Goal: Information Seeking & Learning: Learn about a topic

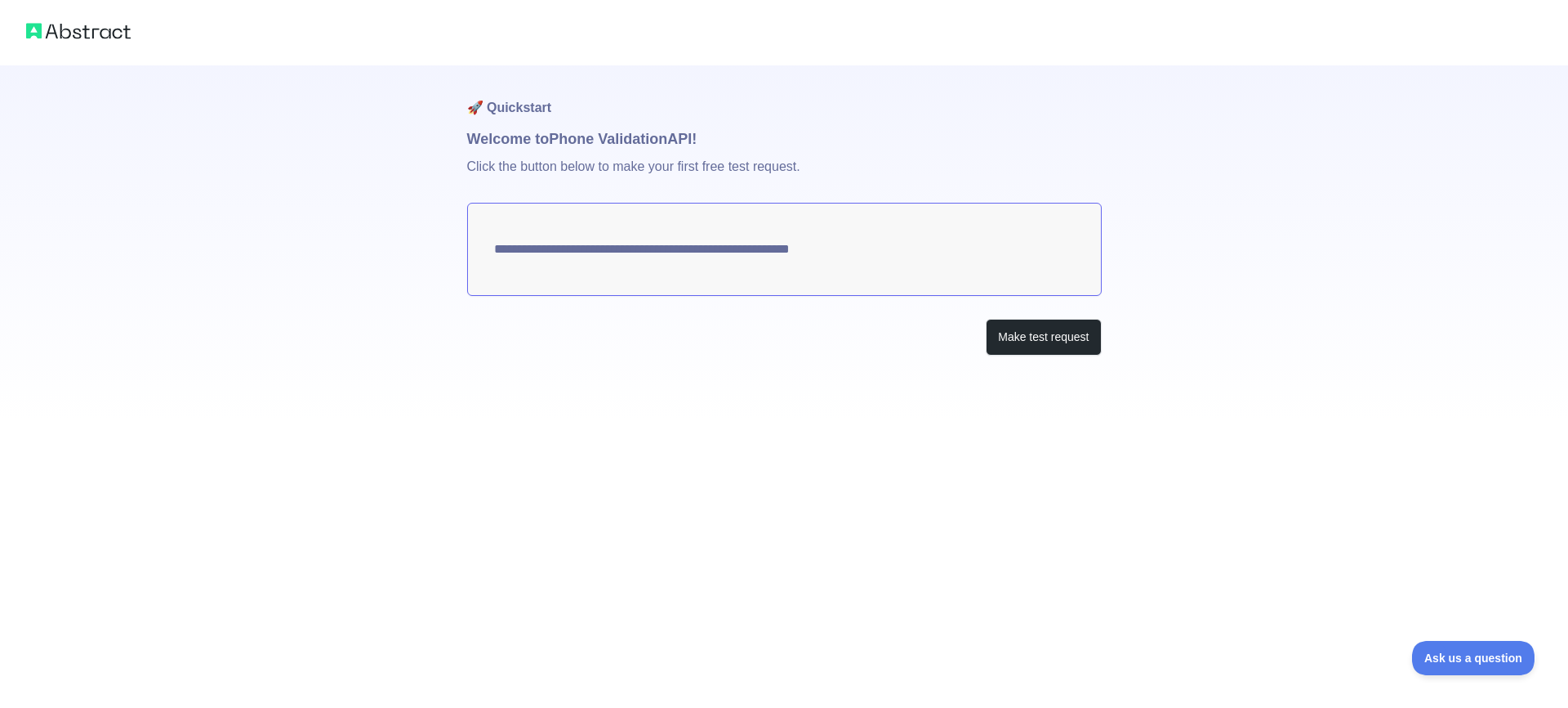
click at [780, 249] on textarea "**********" at bounding box center [784, 249] width 635 height 93
click at [1053, 331] on button "Make test request" at bounding box center [1044, 336] width 116 height 37
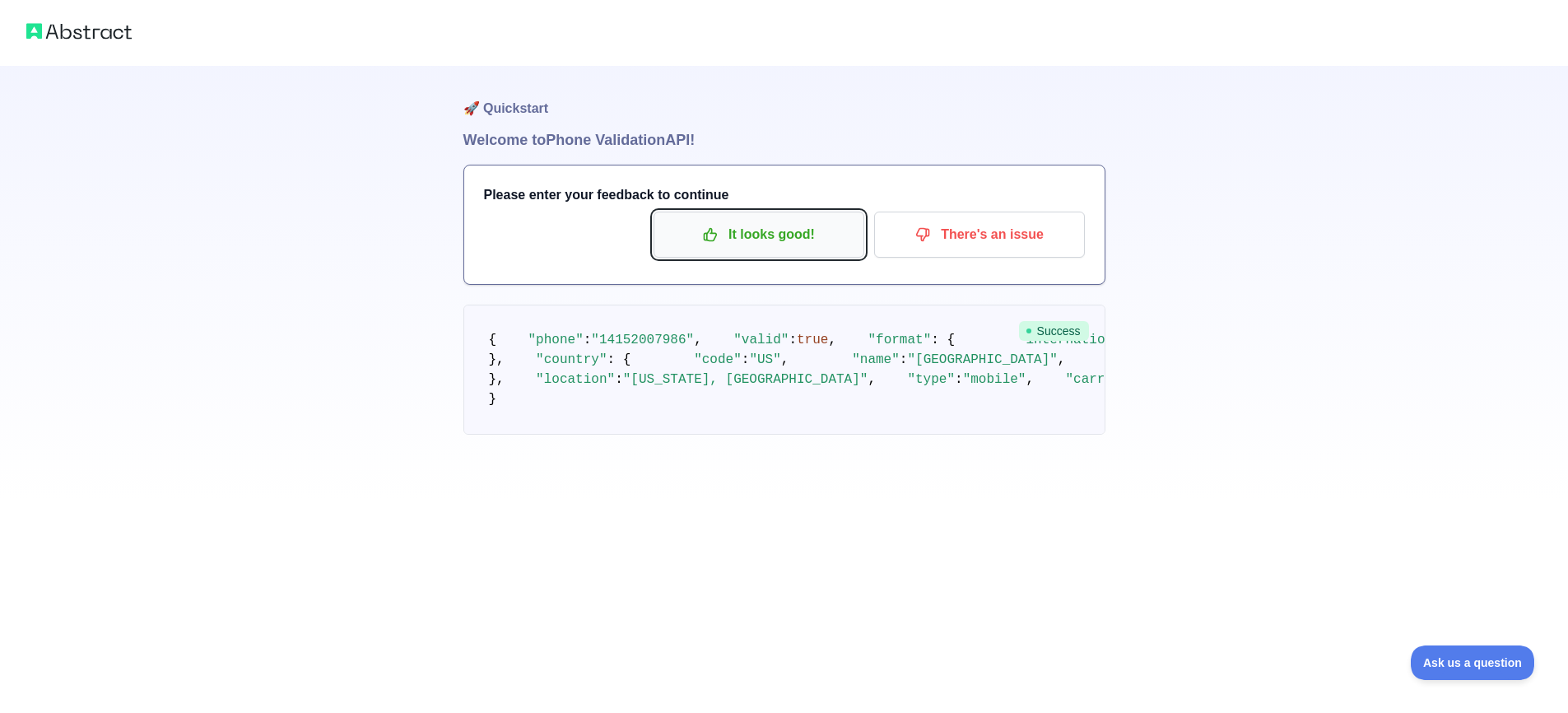
click at [775, 244] on p "It looks good!" at bounding box center [758, 234] width 186 height 28
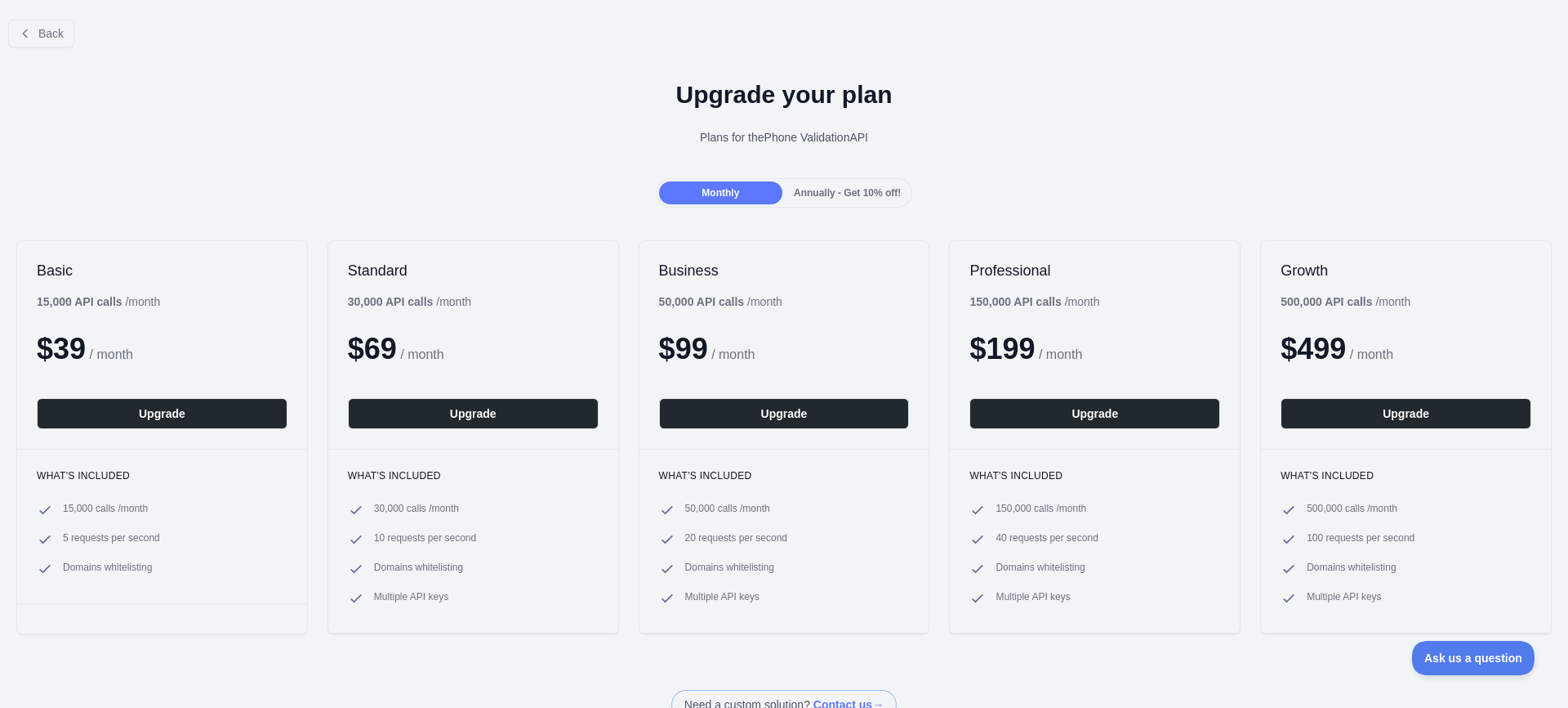
click at [812, 192] on span "Annually - Get 10% off!" at bounding box center [847, 192] width 107 height 11
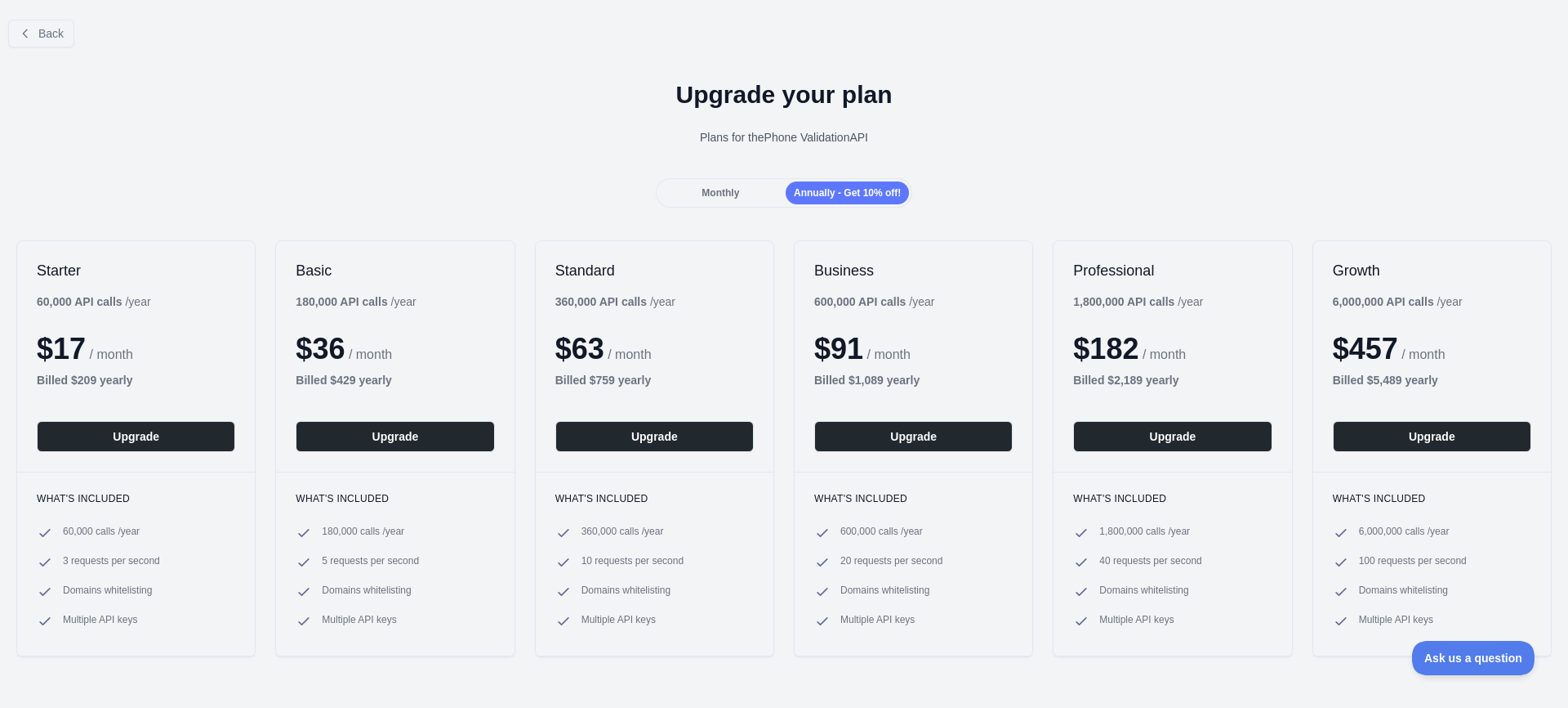
click at [717, 197] on span "Monthly" at bounding box center [721, 192] width 38 height 11
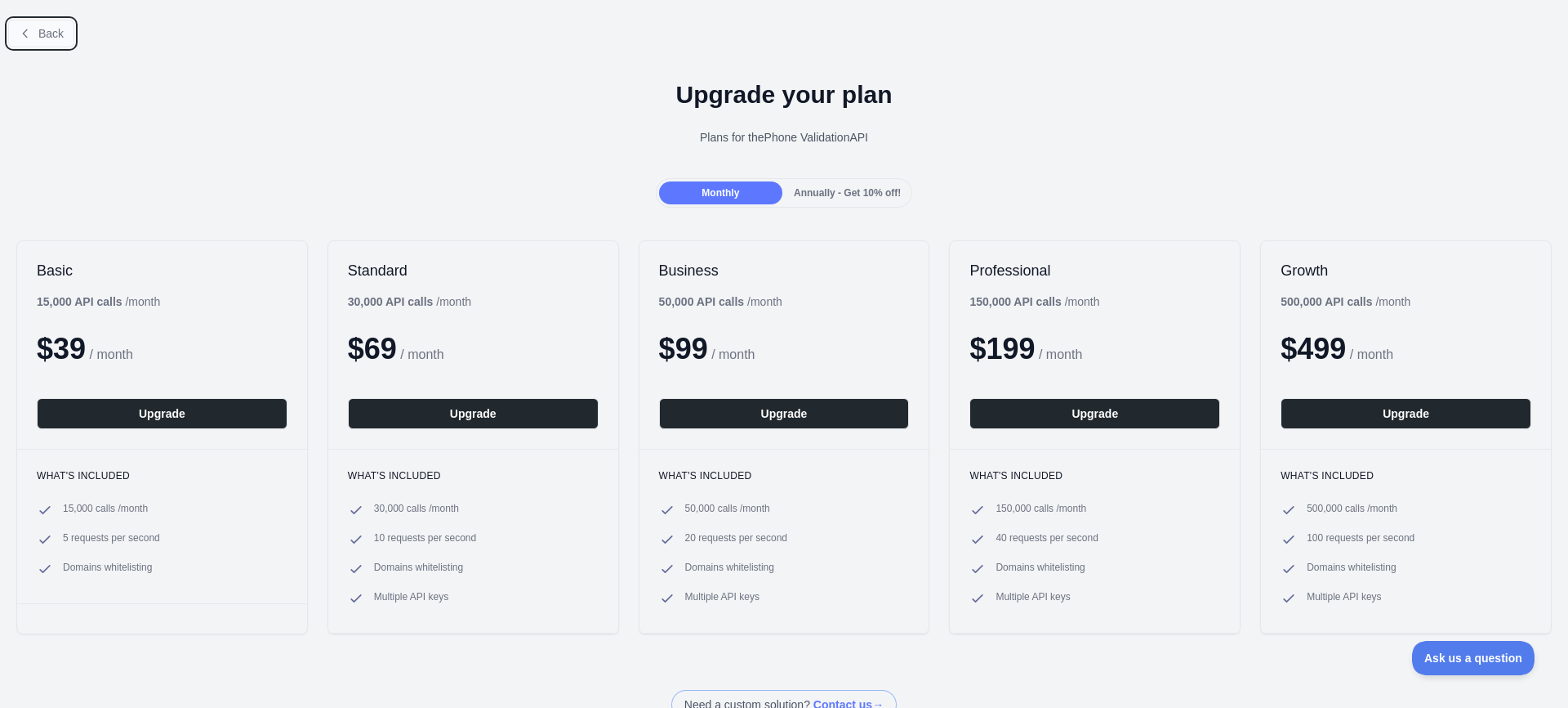
click at [59, 35] on span "Back" at bounding box center [51, 33] width 26 height 13
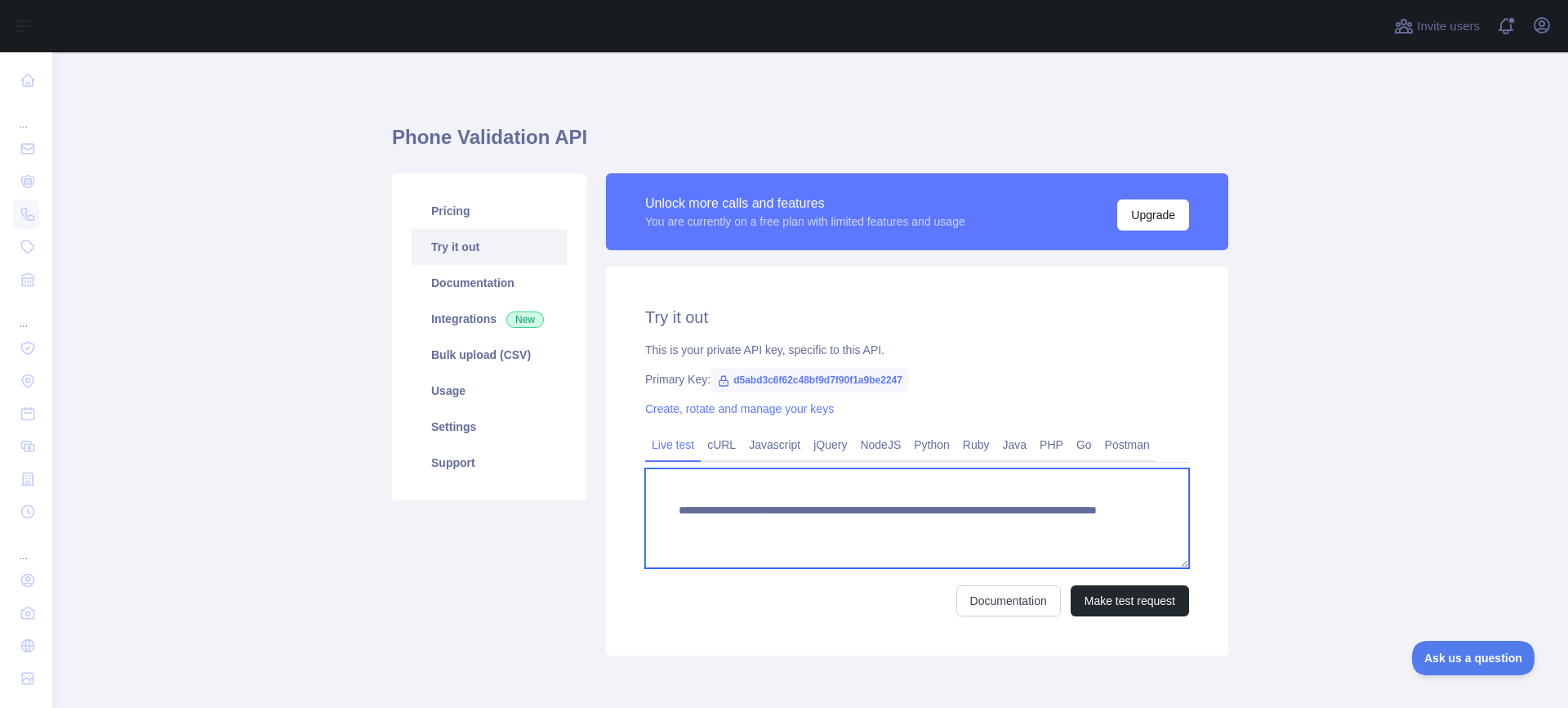
click at [970, 525] on textarea "**********" at bounding box center [917, 517] width 544 height 100
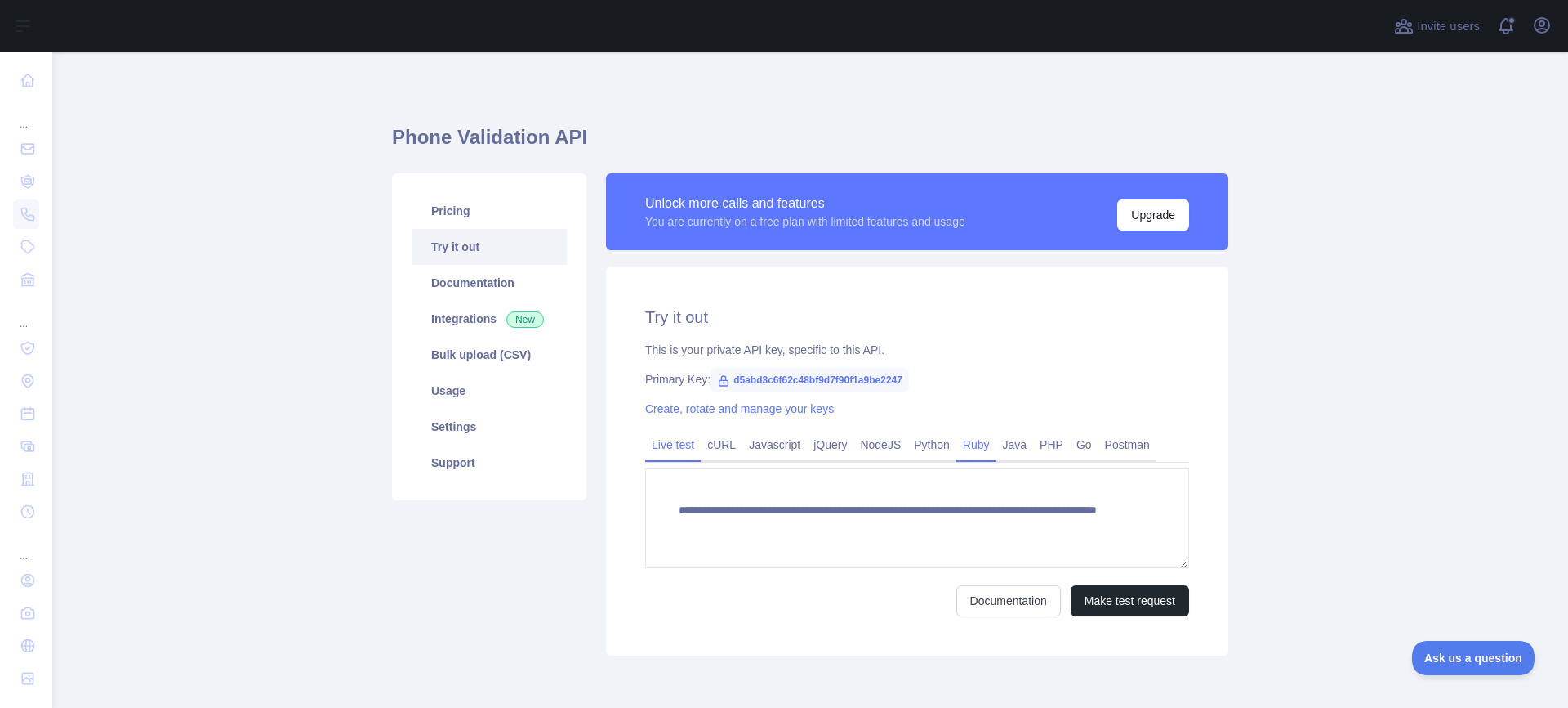
click at [990, 445] on link "Ruby" at bounding box center [977, 445] width 40 height 27
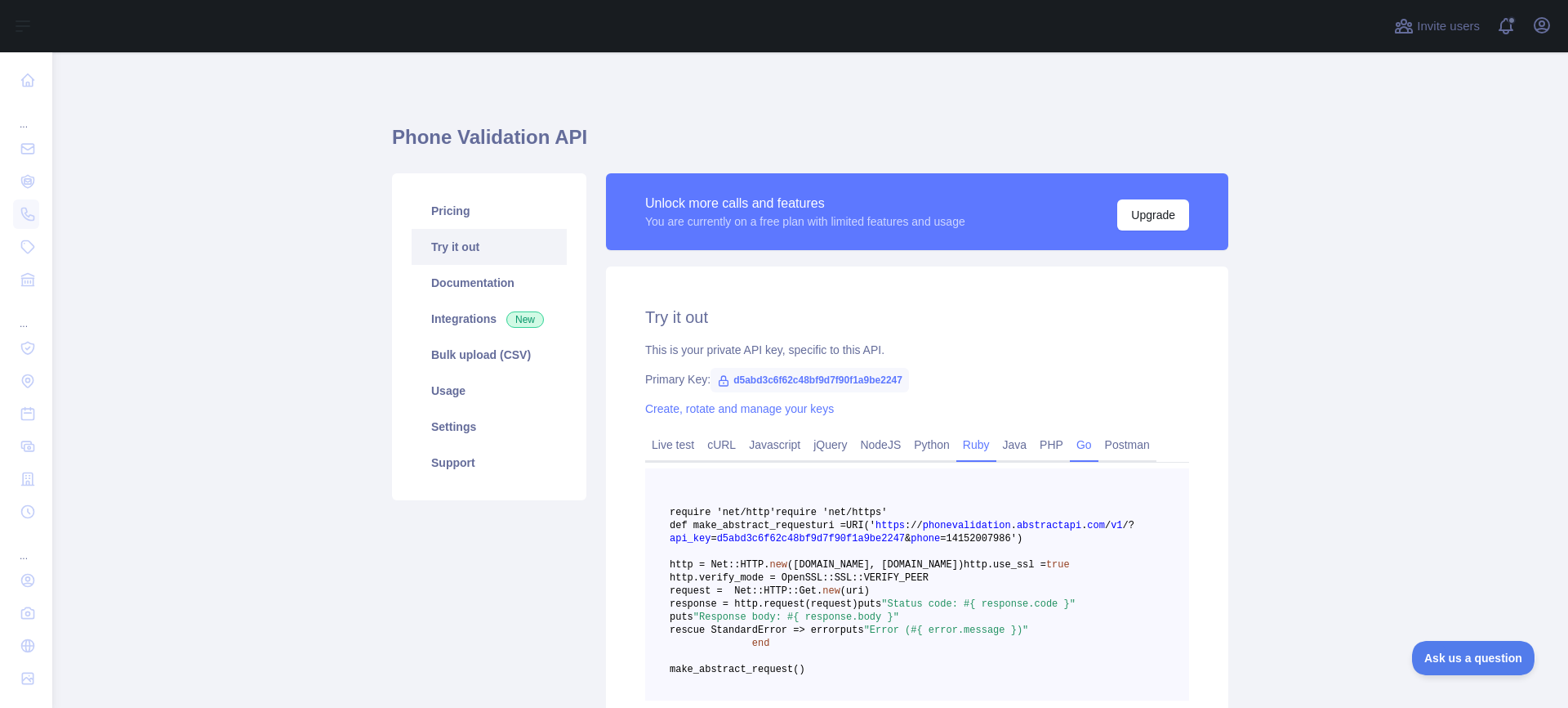
click at [1078, 439] on link "Go" at bounding box center [1084, 445] width 28 height 27
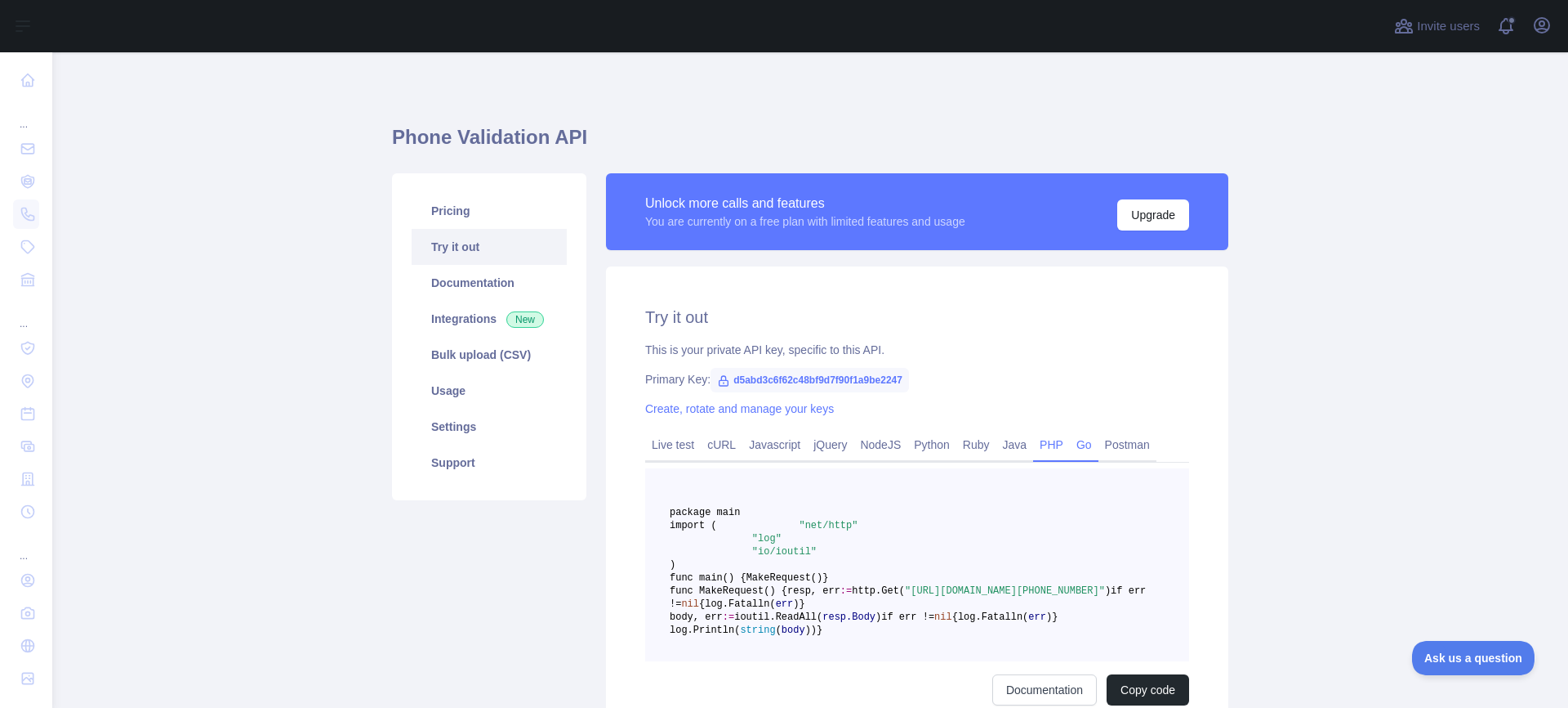
click at [1068, 441] on link "PHP" at bounding box center [1052, 445] width 37 height 27
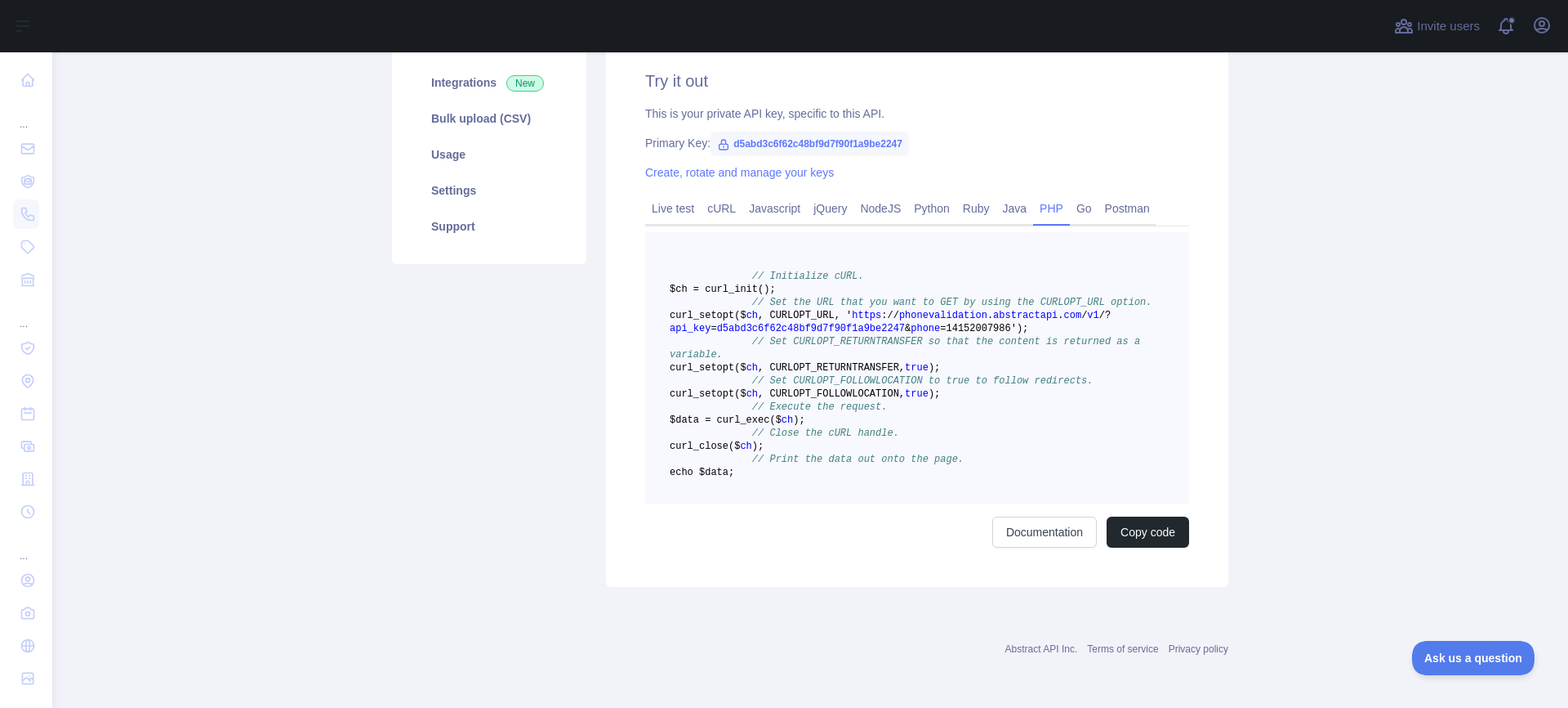
scroll to position [341, 0]
drag, startPoint x: 940, startPoint y: 248, endPoint x: 669, endPoint y: 234, distance: 271.4
click at [670, 310] on span "curl _setopt($ ch , CURLOPT_URL, ' https : / / phonevalidation . abstractapi . …" at bounding box center [891, 322] width 442 height 25
copy span "https : / / phonevalidation . abstractapi . com / v1 / ? api_key = d5abd3c6f62c…"
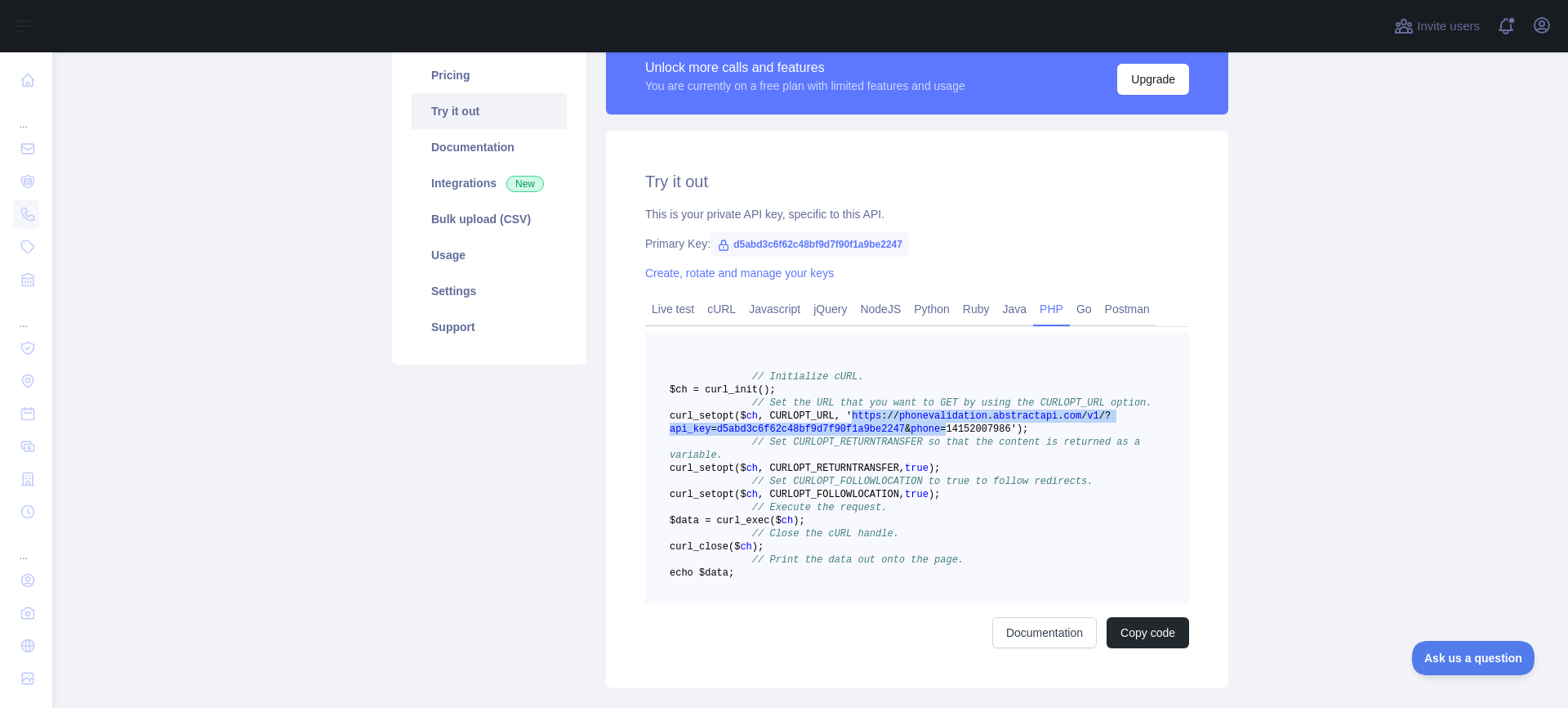
scroll to position [101, 0]
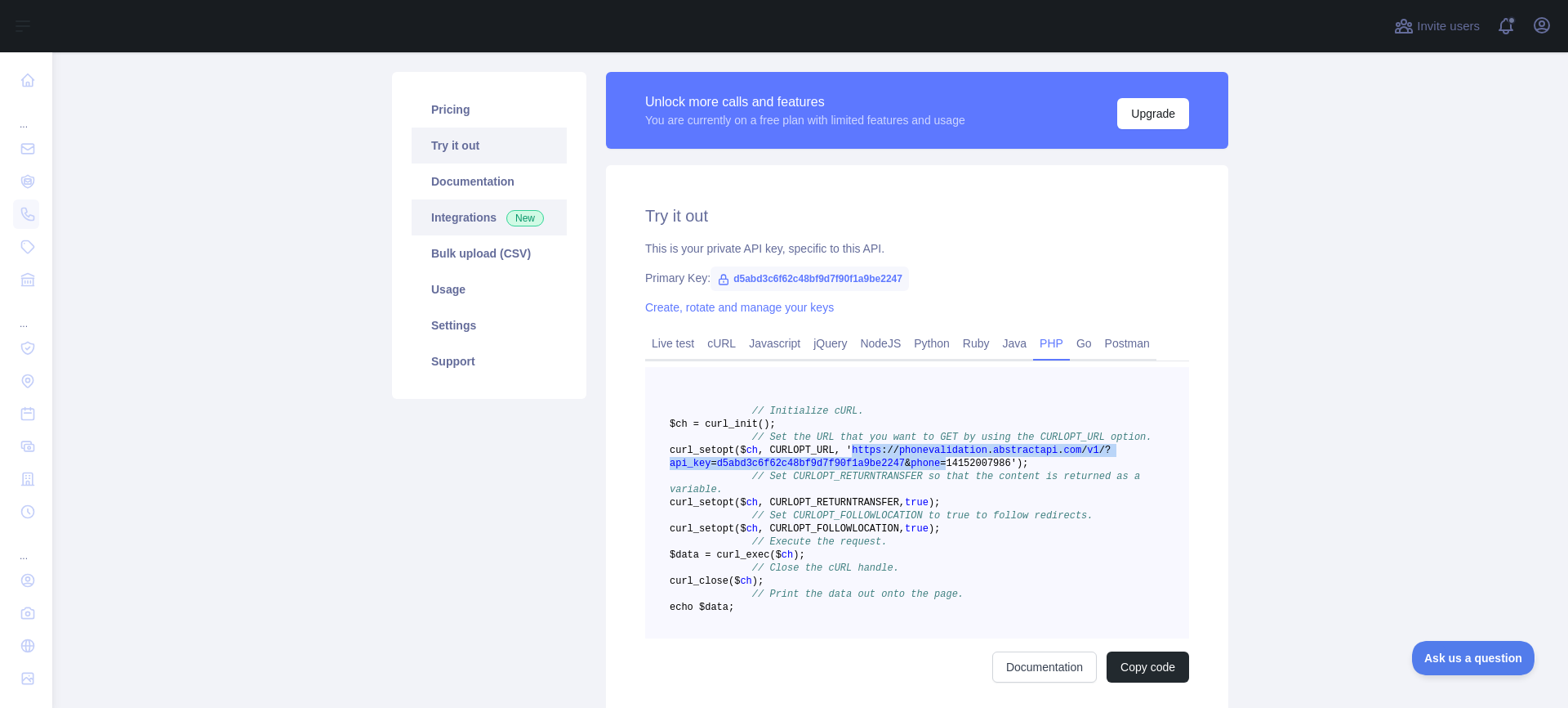
click at [466, 219] on link "Integrations New" at bounding box center [490, 217] width 155 height 36
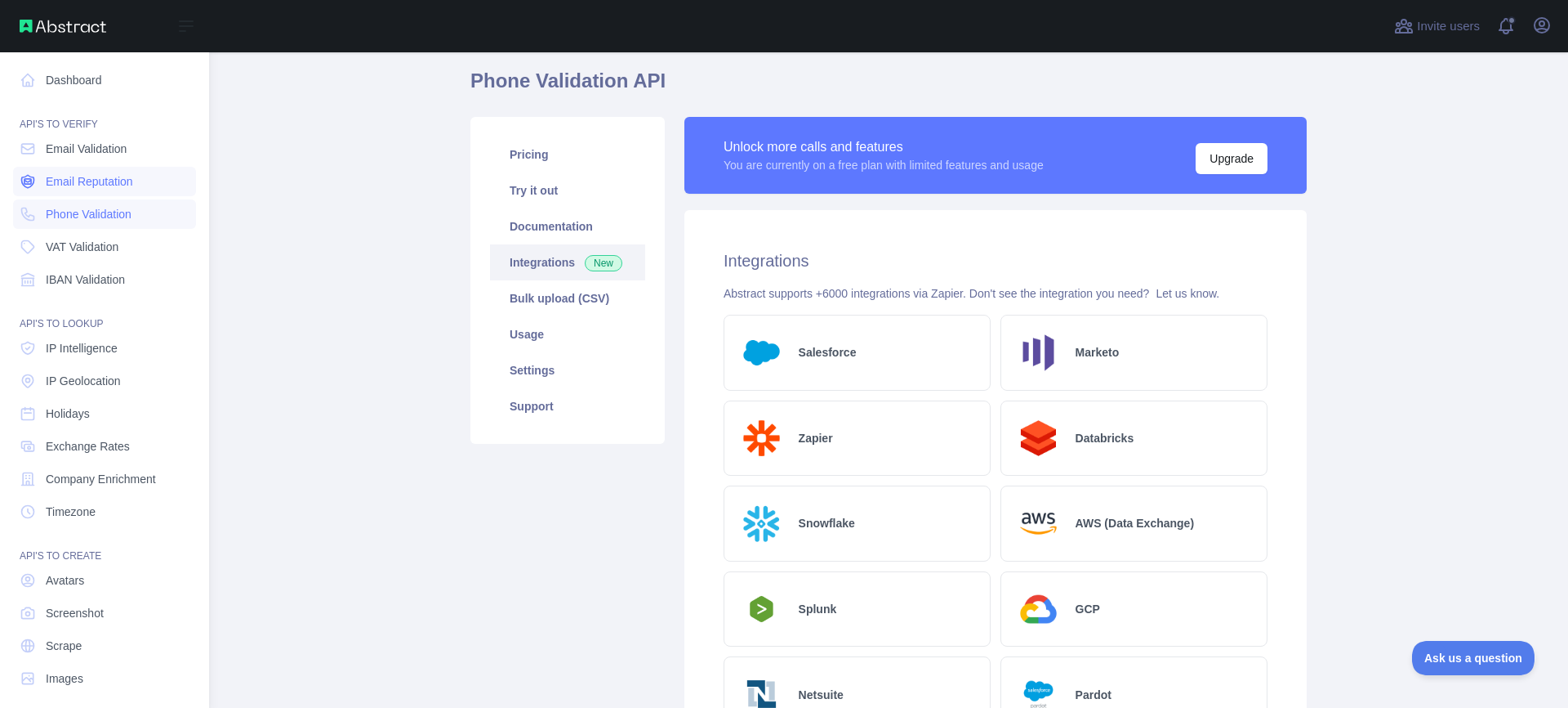
scroll to position [3, 0]
click at [81, 147] on span "Email Validation" at bounding box center [85, 145] width 81 height 16
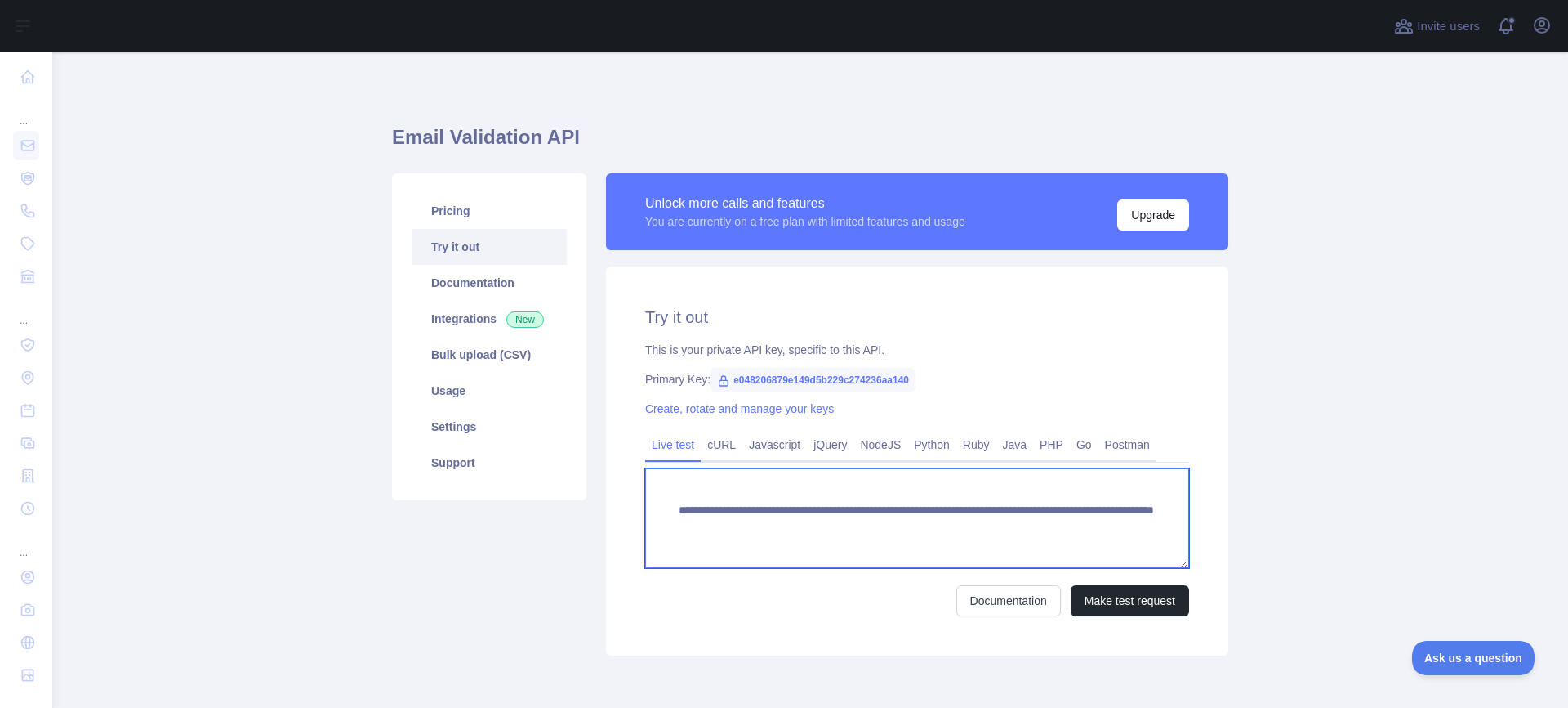
drag, startPoint x: 1126, startPoint y: 525, endPoint x: 667, endPoint y: 513, distance: 459.2
click at [667, 513] on textarea "**********" at bounding box center [917, 517] width 544 height 100
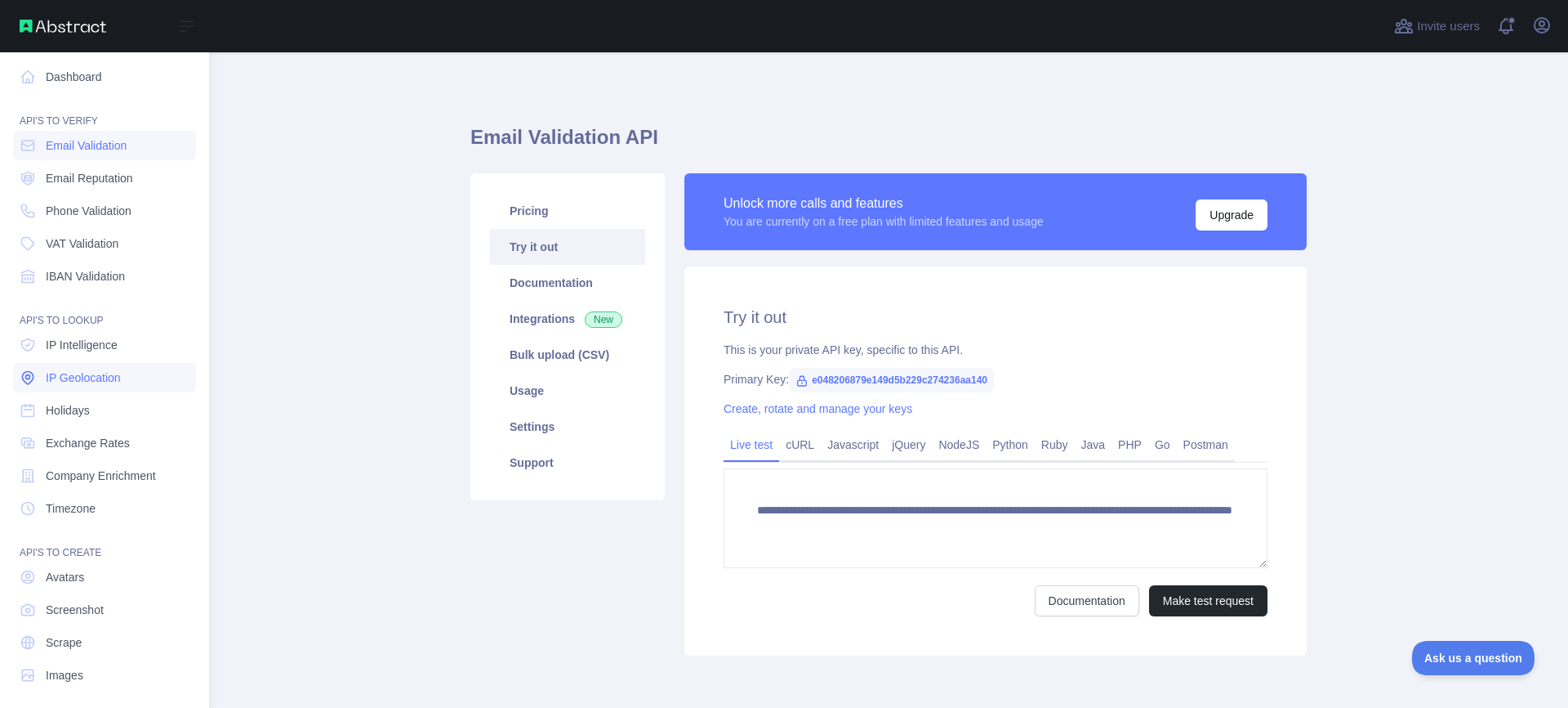
click at [103, 378] on span "IP Geolocation" at bounding box center [82, 377] width 75 height 16
click at [101, 381] on span "IP Geolocation" at bounding box center [82, 377] width 75 height 16
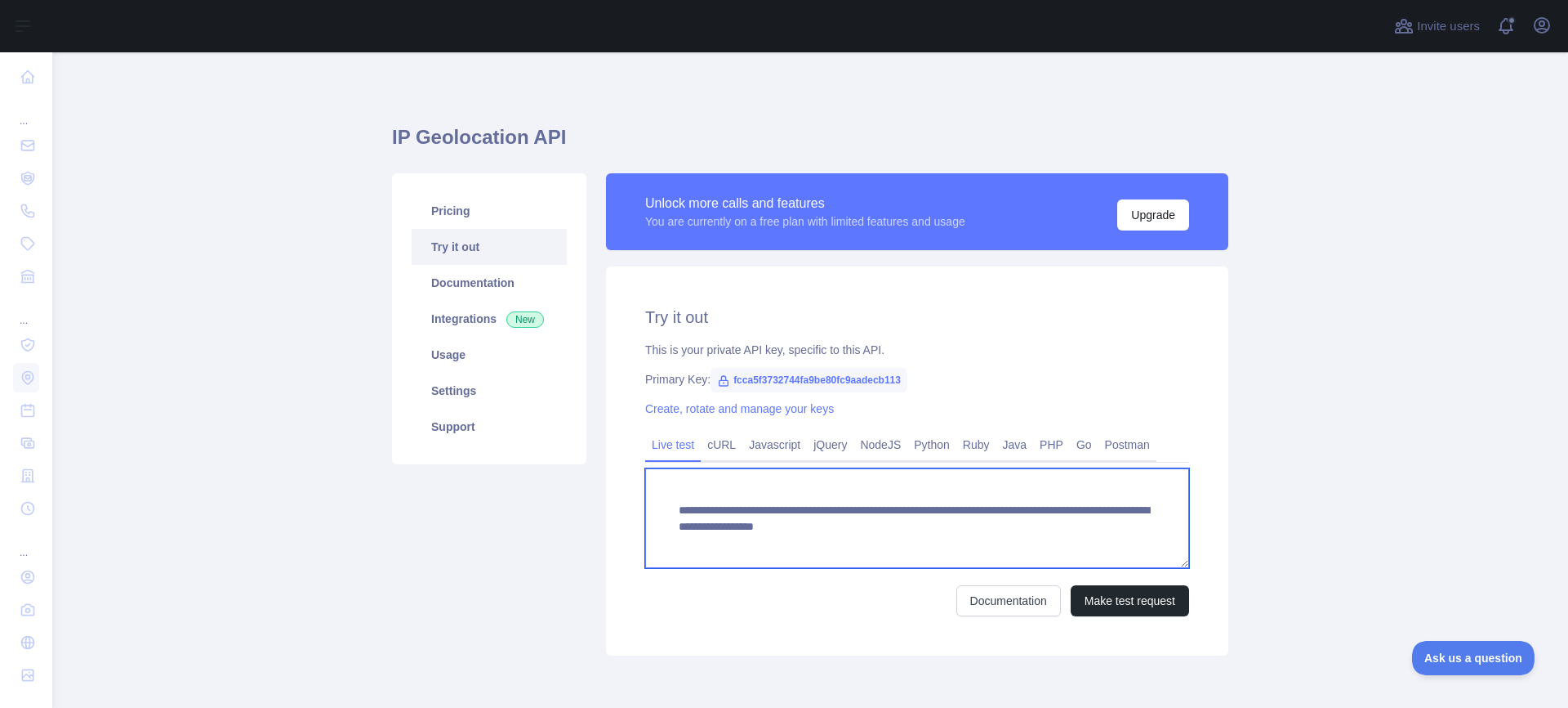
drag, startPoint x: 777, startPoint y: 542, endPoint x: 648, endPoint y: 510, distance: 132.9
click at [648, 510] on textarea "**********" at bounding box center [917, 517] width 544 height 100
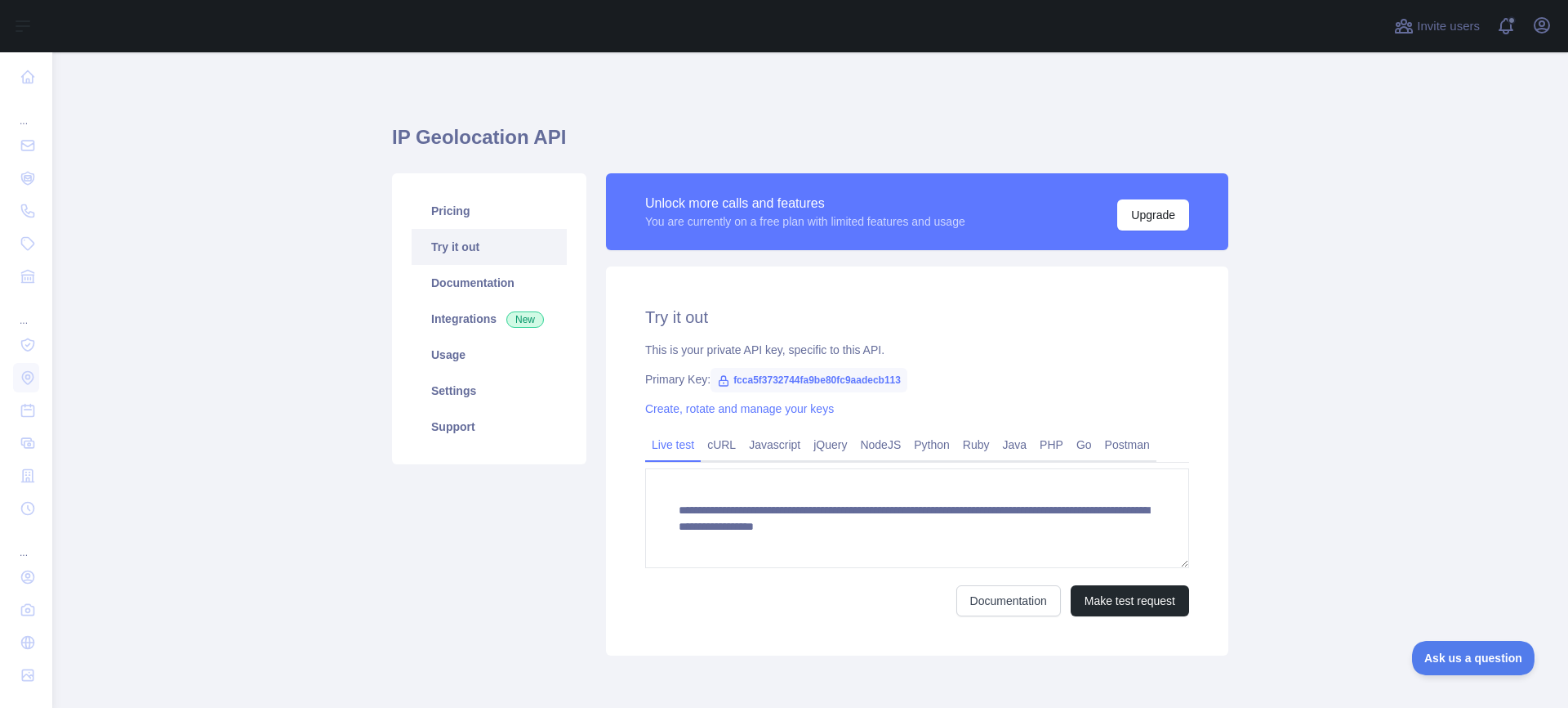
drag, startPoint x: 729, startPoint y: 245, endPoint x: 719, endPoint y: 239, distance: 11.7
click at [429, 356] on link "Usage" at bounding box center [490, 354] width 155 height 36
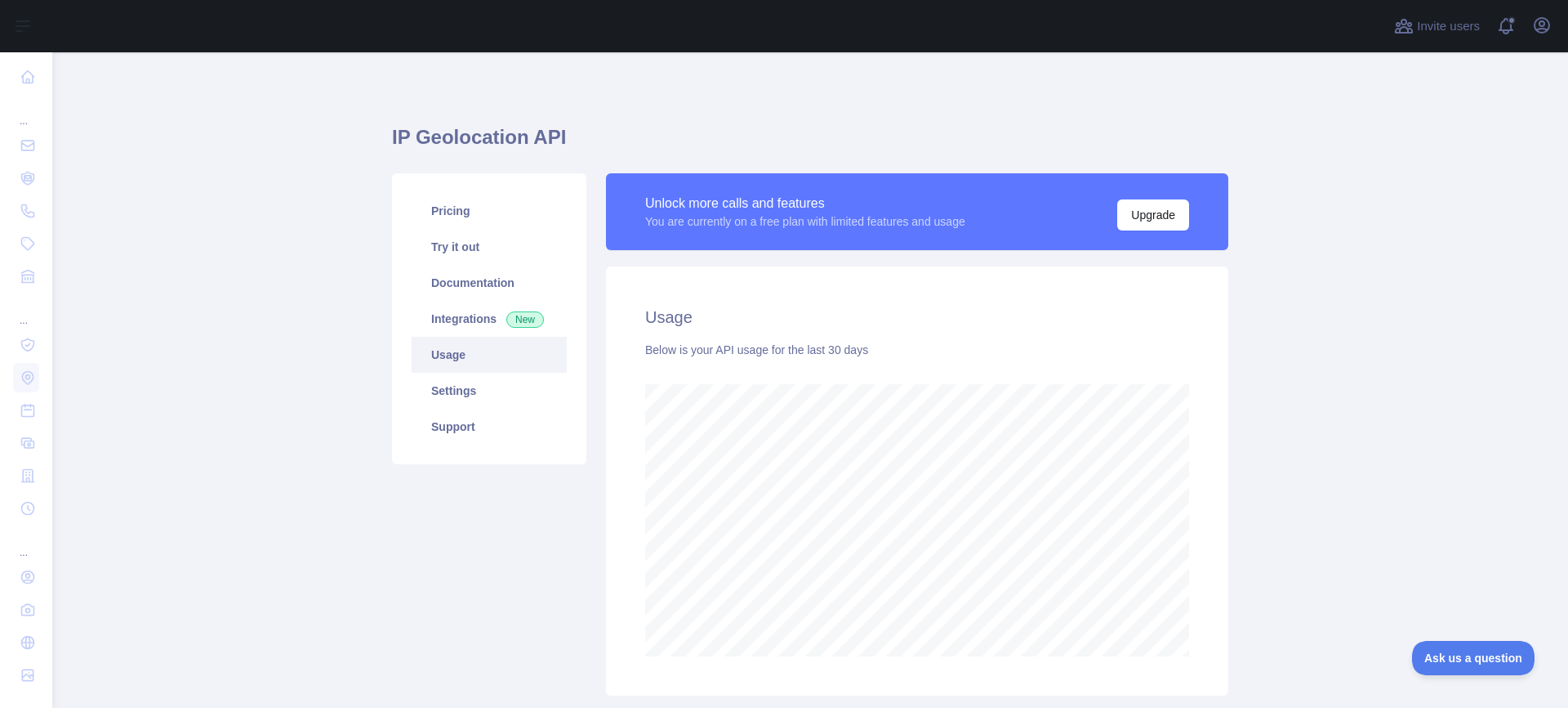
scroll to position [655, 1504]
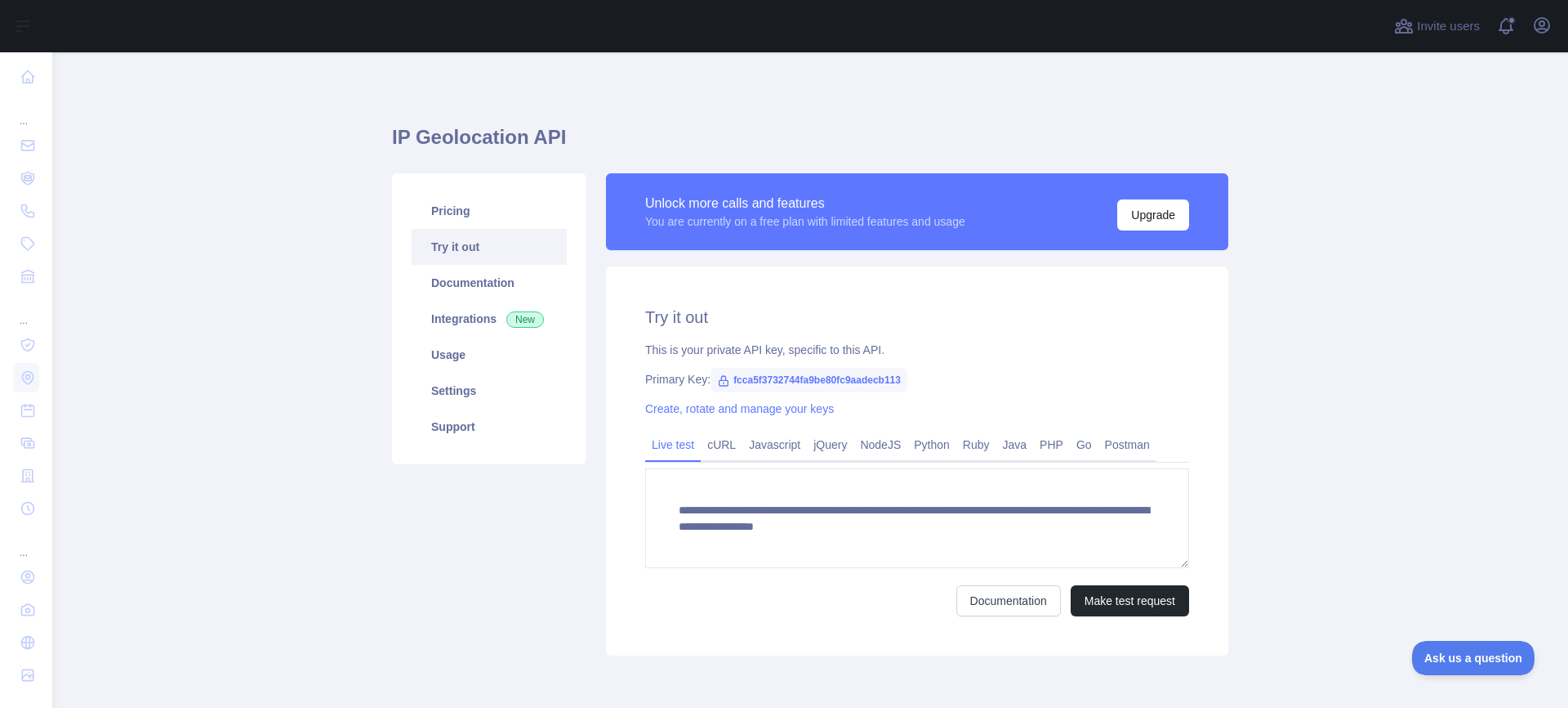
type textarea "**********"
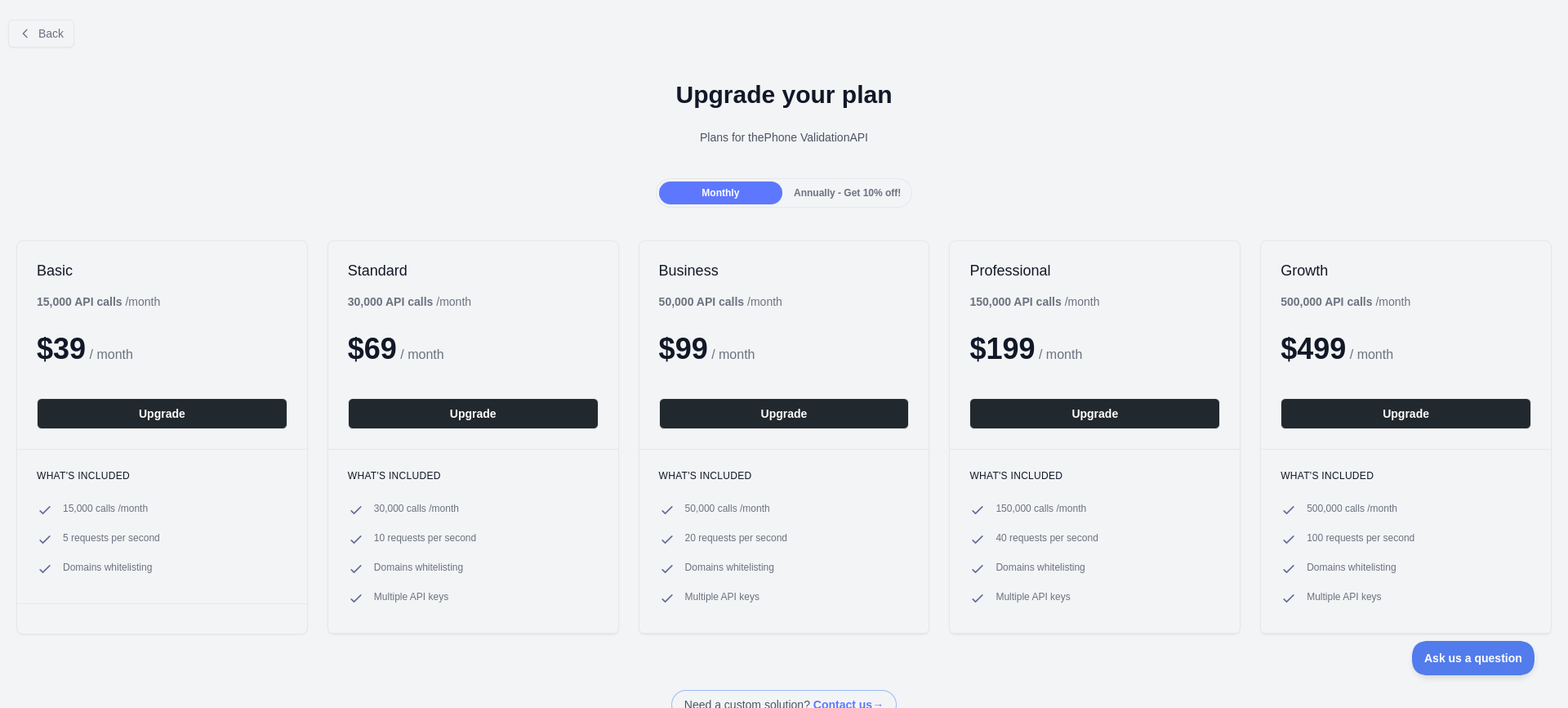
drag, startPoint x: 281, startPoint y: 183, endPoint x: 294, endPoint y: 187, distance: 13.6
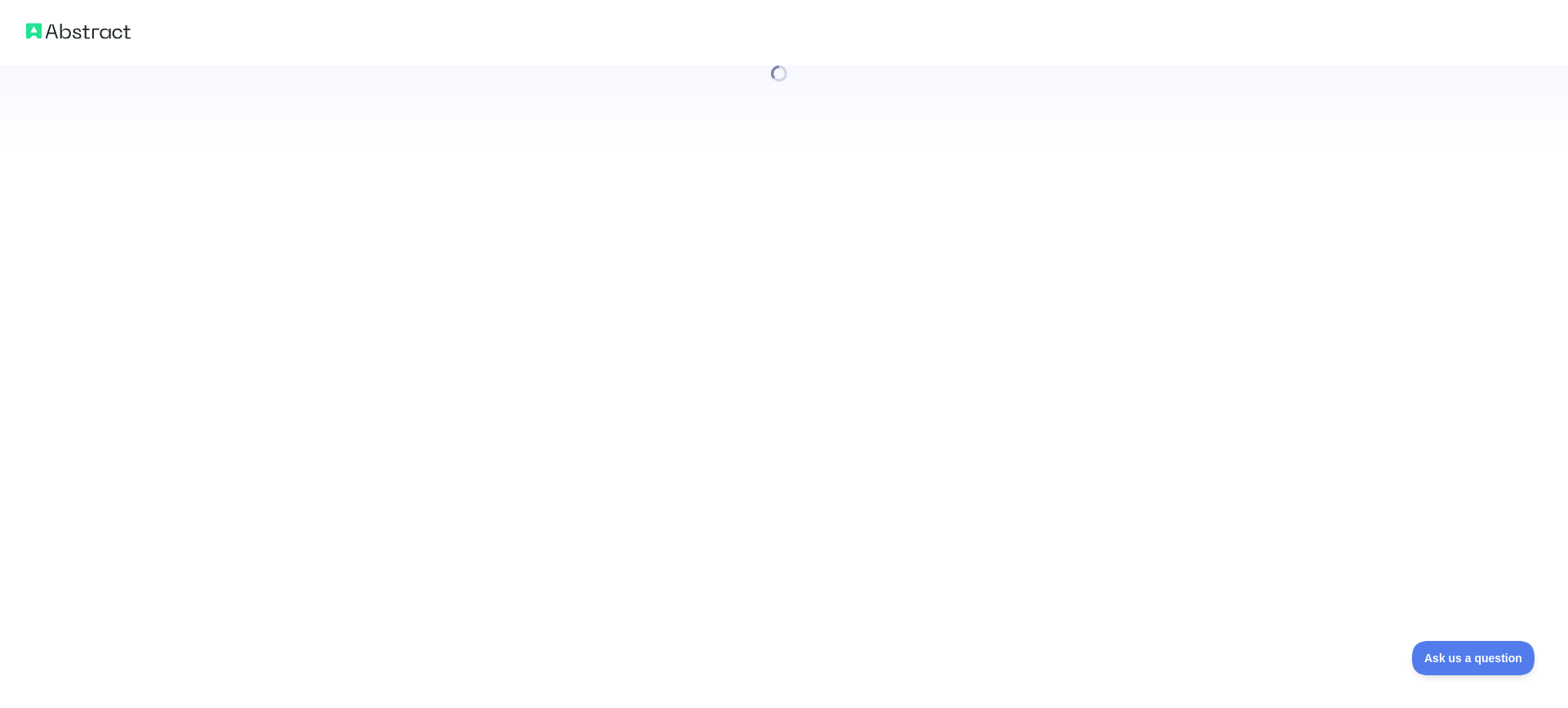
drag, startPoint x: 318, startPoint y: 77, endPoint x: 309, endPoint y: 61, distance: 18.4
drag, startPoint x: 310, startPoint y: 47, endPoint x: 312, endPoint y: 32, distance: 15.1
